Goal: Check status: Check status

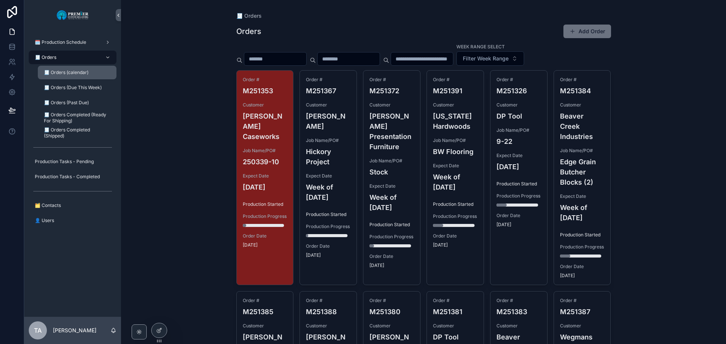
click at [87, 72] on span "🧾 Orders (calendar)" at bounding box center [66, 73] width 45 height 6
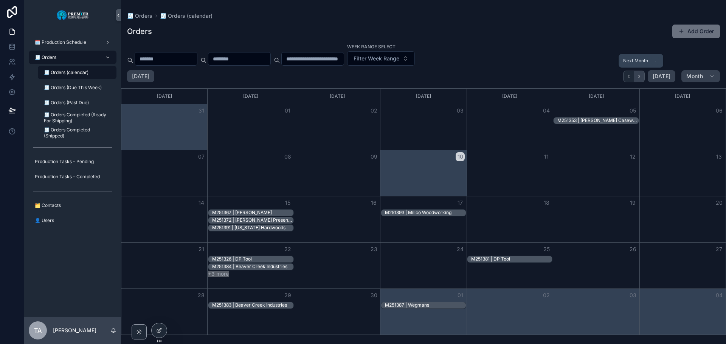
click at [641, 74] on icon "Next" at bounding box center [639, 77] width 6 height 6
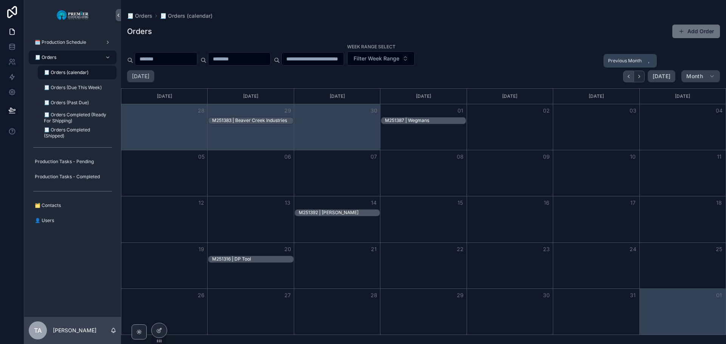
click at [629, 77] on icon "Back" at bounding box center [628, 77] width 6 height 6
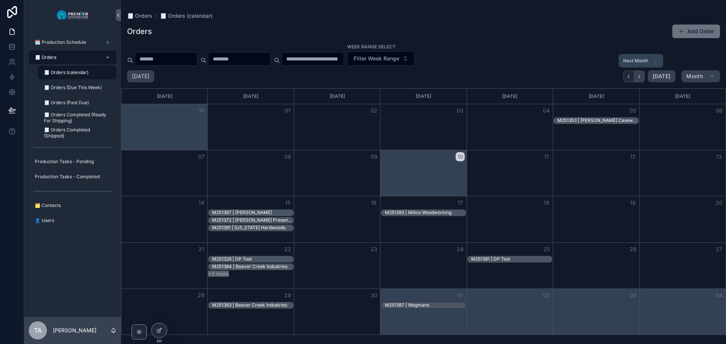
click at [640, 76] on icon "Next" at bounding box center [639, 77] width 6 height 6
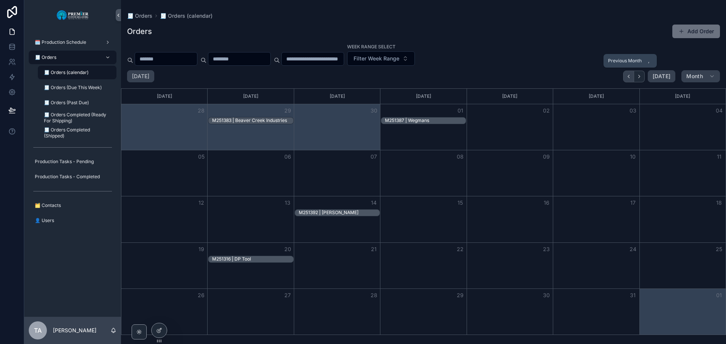
click at [627, 77] on icon "Back" at bounding box center [628, 77] width 6 height 6
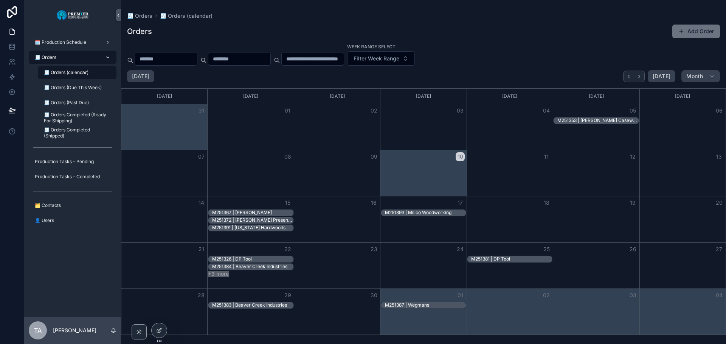
click at [54, 57] on span "🧾 Orders" at bounding box center [46, 57] width 22 height 6
